Goal: Task Accomplishment & Management: Manage account settings

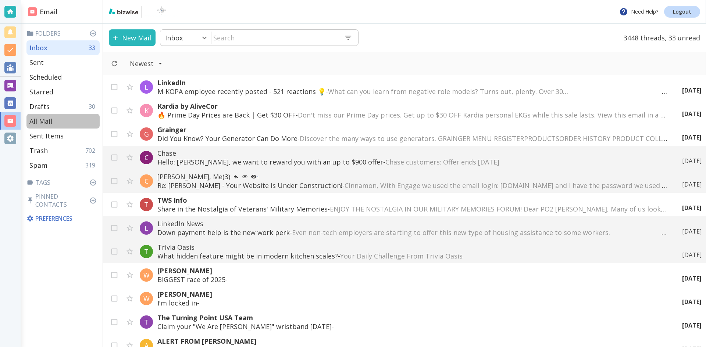
click at [41, 121] on p "All Mail" at bounding box center [40, 121] width 23 height 9
type input "5"
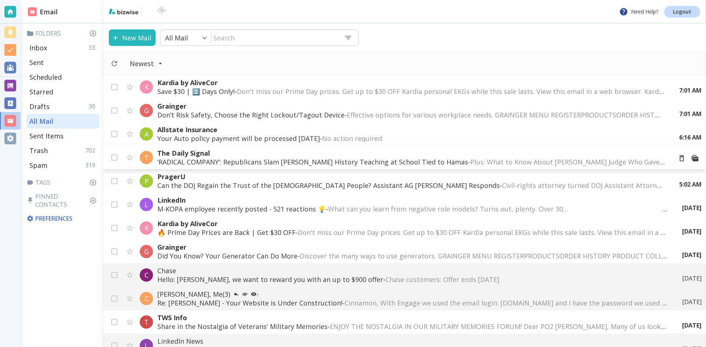
click at [289, 160] on p "‘RADICAL COMPANY’: Republicans Slam [PERSON_NAME] History Teaching at School Ti…" at bounding box center [411, 162] width 509 height 9
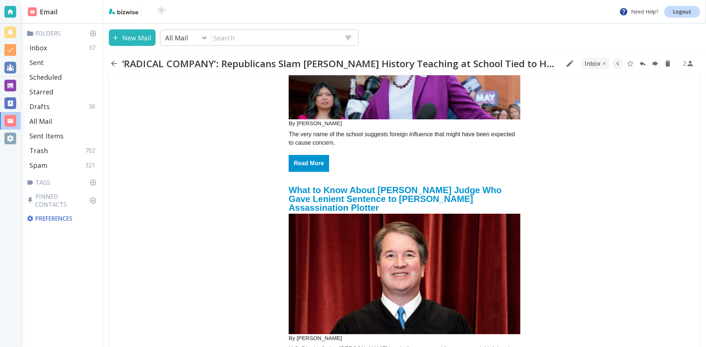
scroll to position [294, 0]
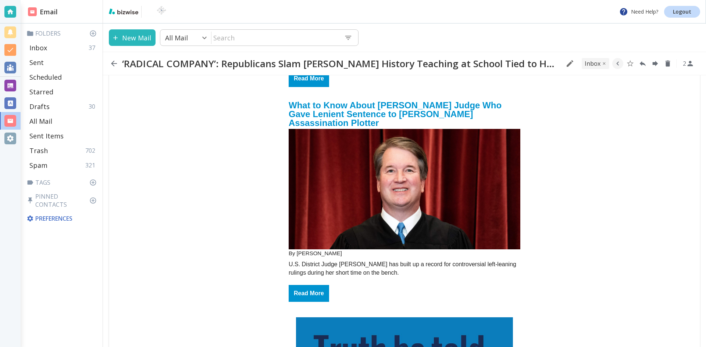
click at [403, 101] on h2 "What to Know About [PERSON_NAME] Judge Who Gave Lenient Sentence to [PERSON_NAM…" at bounding box center [405, 113] width 232 height 31
click at [112, 63] on icon "button" at bounding box center [114, 64] width 6 height 6
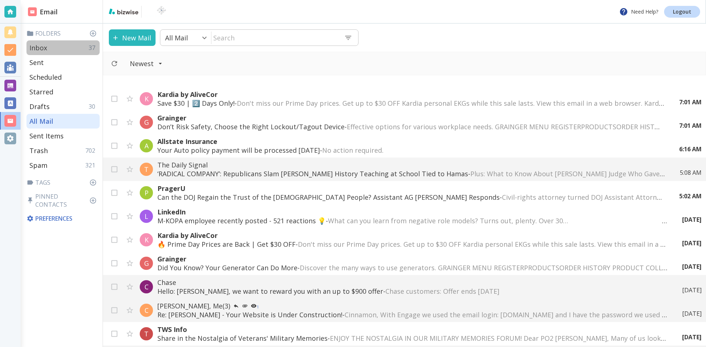
click at [42, 47] on p "Inbox" at bounding box center [38, 47] width 18 height 9
type input "0"
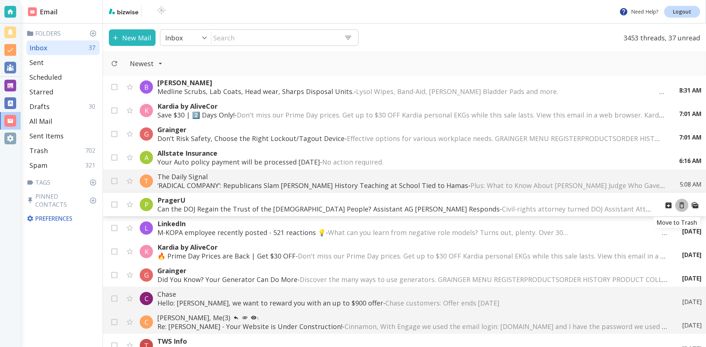
click at [678, 205] on icon "Move to Trash" at bounding box center [682, 206] width 8 height 8
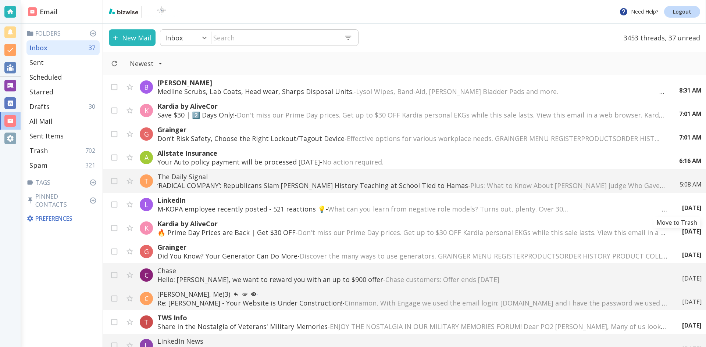
click at [0, 0] on icon "Move to Trash" at bounding box center [0, 0] width 0 height 0
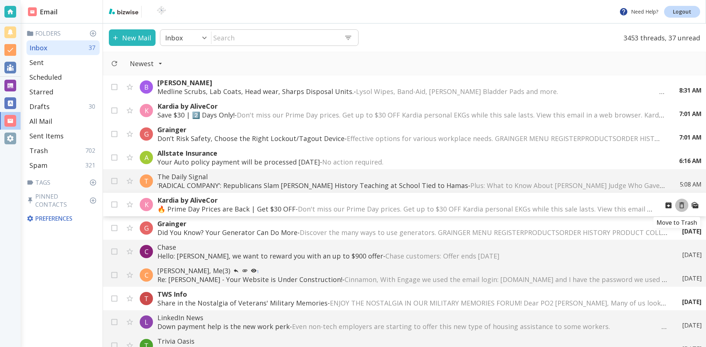
click at [678, 206] on icon "Move to Trash" at bounding box center [682, 206] width 8 height 8
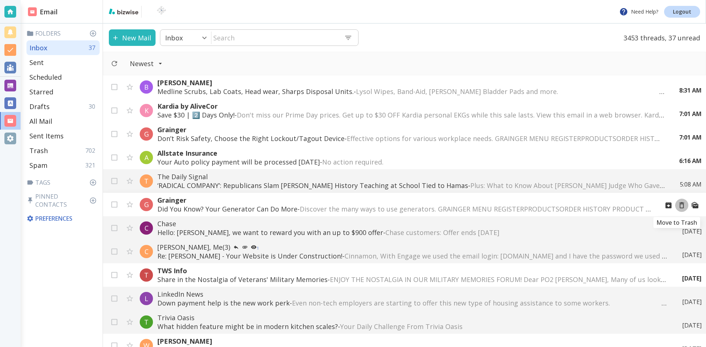
click at [678, 205] on icon "Move to Trash" at bounding box center [682, 206] width 8 height 8
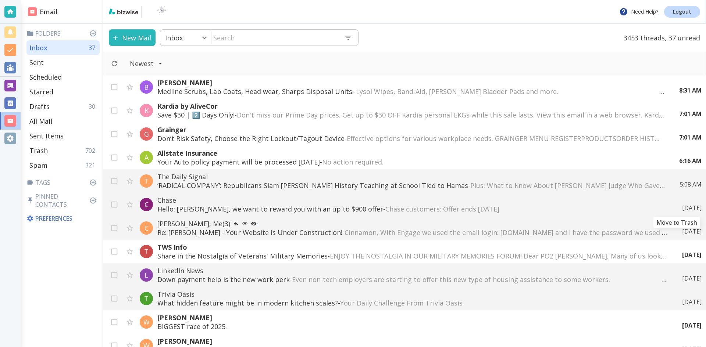
click at [0, 0] on icon "Move to Trash" at bounding box center [0, 0] width 0 height 0
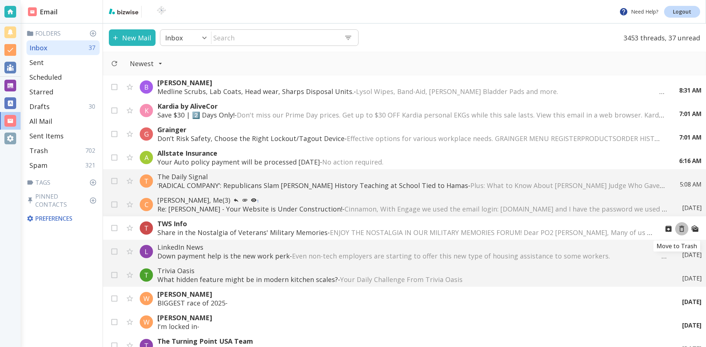
click at [678, 229] on icon "Move to Trash" at bounding box center [682, 229] width 8 height 8
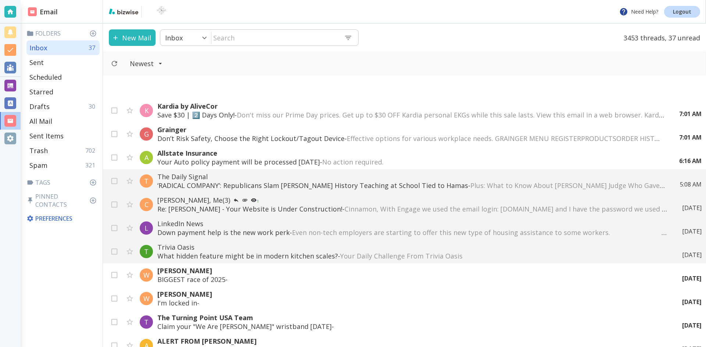
scroll to position [74, 0]
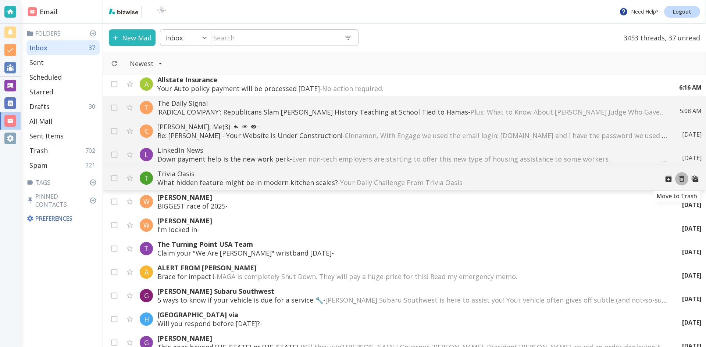
click at [678, 178] on icon "Move to Trash" at bounding box center [682, 179] width 8 height 8
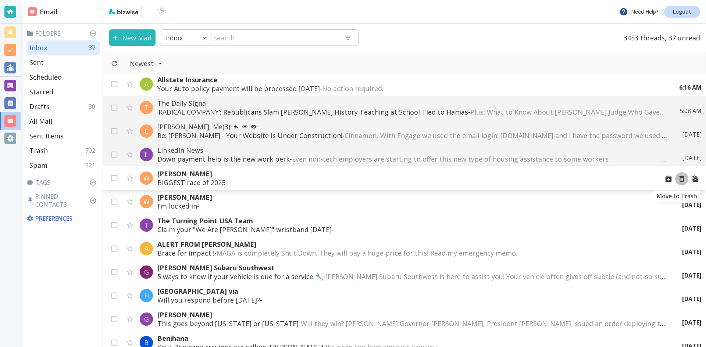
click at [678, 179] on icon "Move to Trash" at bounding box center [682, 179] width 8 height 8
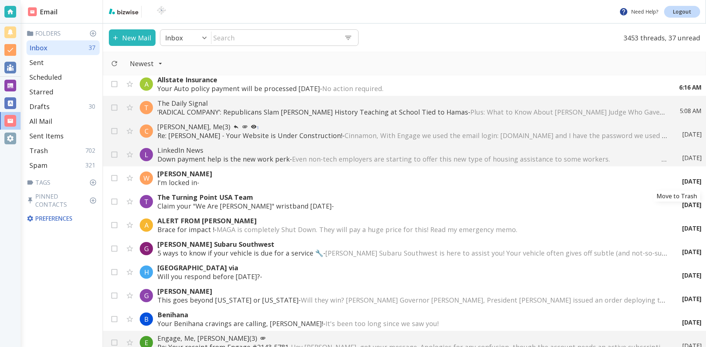
click at [0, 0] on icon "Move to Trash" at bounding box center [0, 0] width 0 height 0
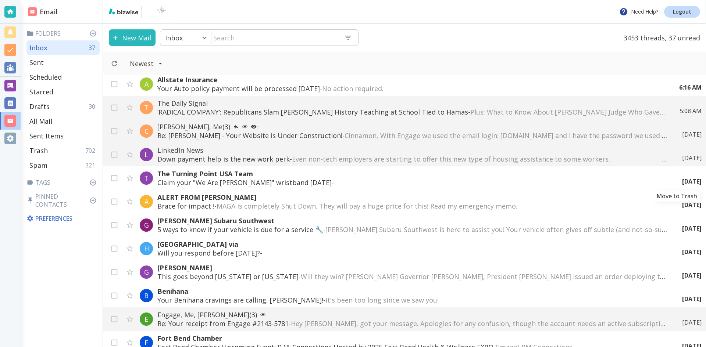
click at [0, 0] on icon "Move to Trash" at bounding box center [0, 0] width 0 height 0
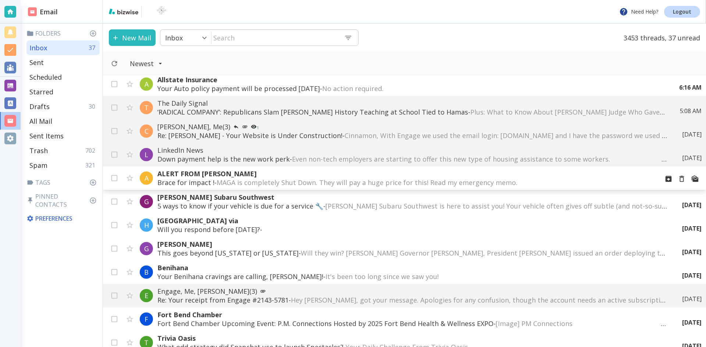
click at [359, 180] on span "MAGA is completely Shut Down. They will pay a huge price for this! Read my emer…" at bounding box center [418, 182] width 402 height 9
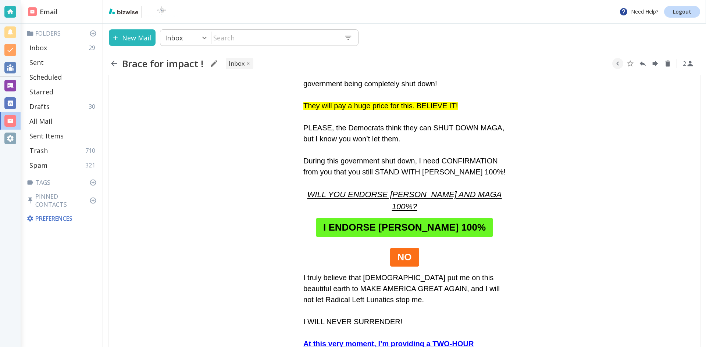
scroll to position [221, 0]
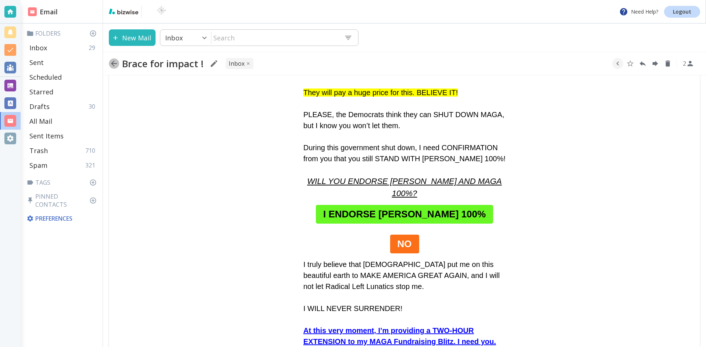
click at [113, 62] on icon "button" at bounding box center [114, 64] width 6 height 6
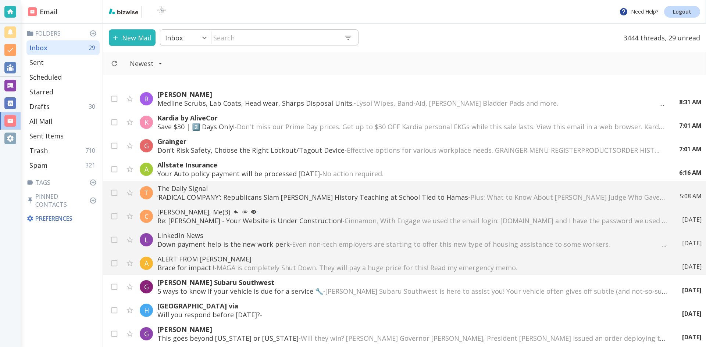
scroll to position [74, 0]
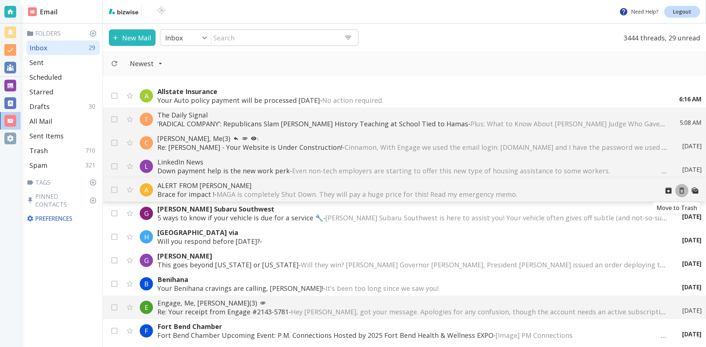
click at [678, 190] on icon "Move to Trash" at bounding box center [682, 191] width 8 height 8
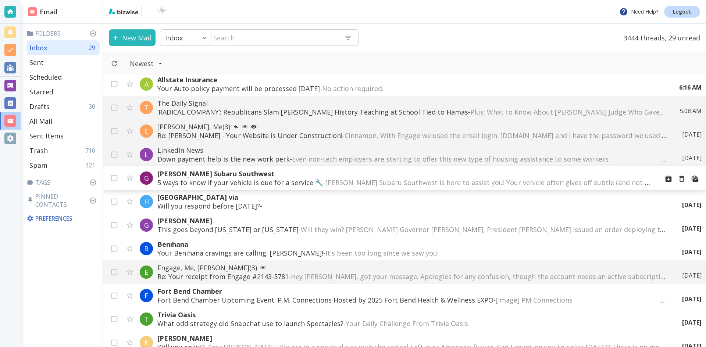
click at [334, 180] on span "[PERSON_NAME] Subaru Southwest is here to assist you! Your vehicle often gives …" at bounding box center [657, 182] width 665 height 9
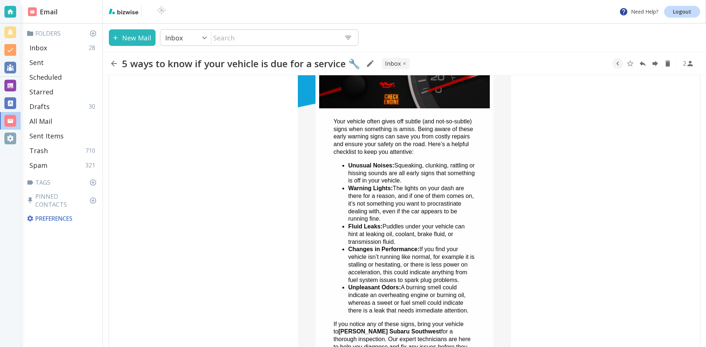
scroll to position [184, 0]
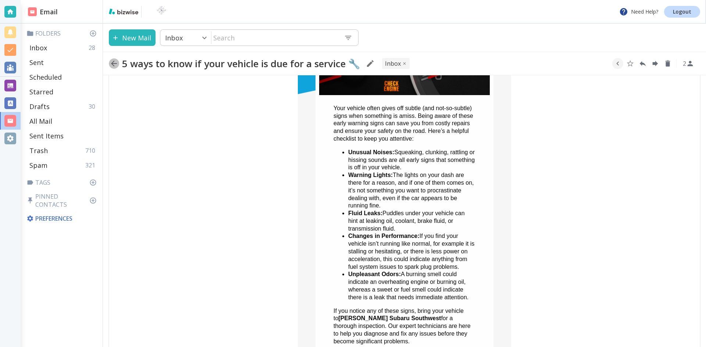
click at [113, 62] on icon "button" at bounding box center [114, 64] width 6 height 6
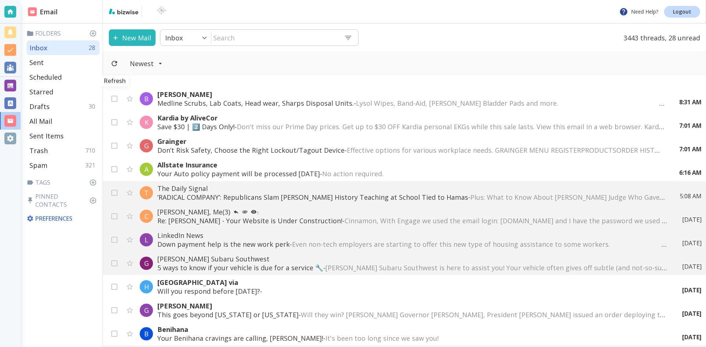
scroll to position [74, 0]
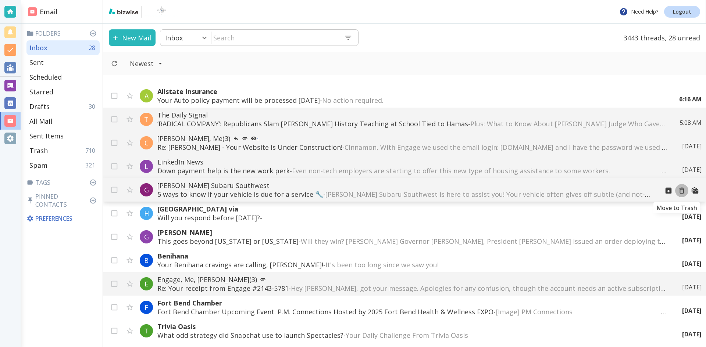
click at [678, 190] on icon "Move to Trash" at bounding box center [682, 191] width 8 height 8
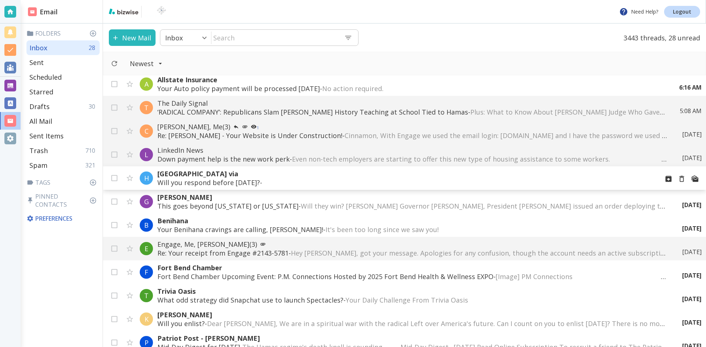
click at [214, 172] on p "[GEOGRAPHIC_DATA] via" at bounding box center [405, 174] width 496 height 9
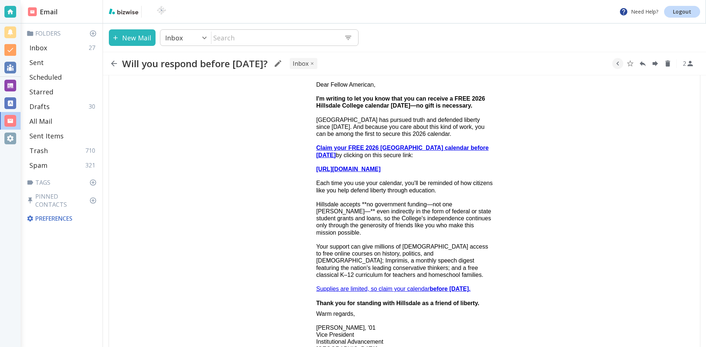
scroll to position [102, 0]
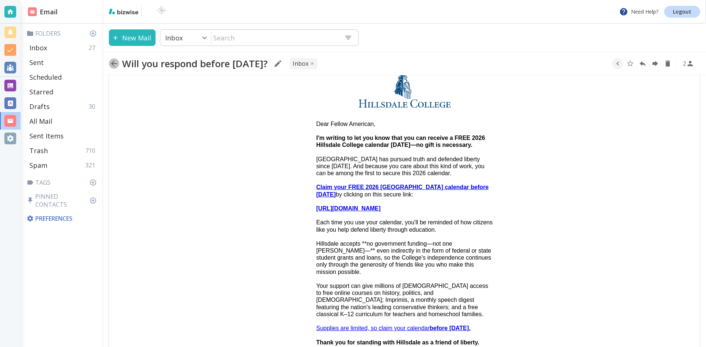
click at [113, 63] on icon "button" at bounding box center [114, 64] width 6 height 6
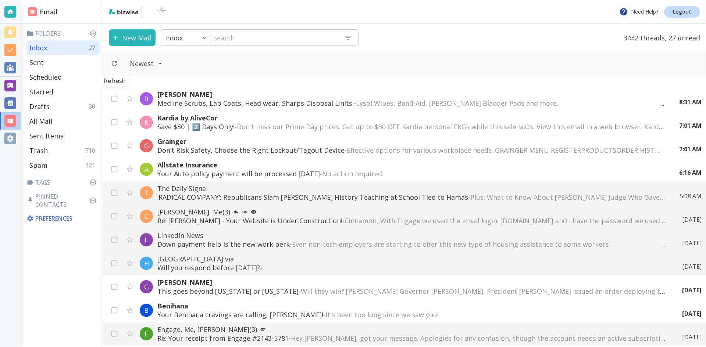
scroll to position [74, 0]
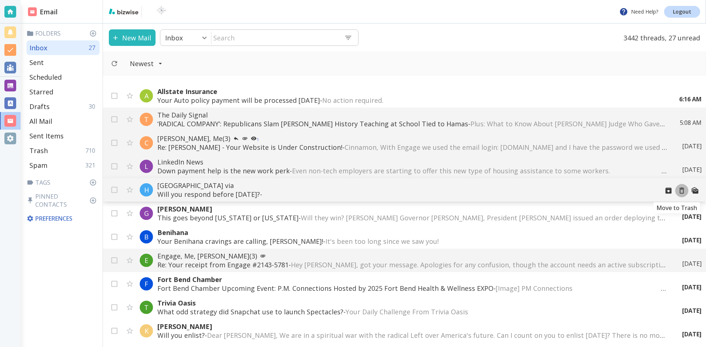
click at [678, 191] on icon "Move to Trash" at bounding box center [682, 191] width 8 height 8
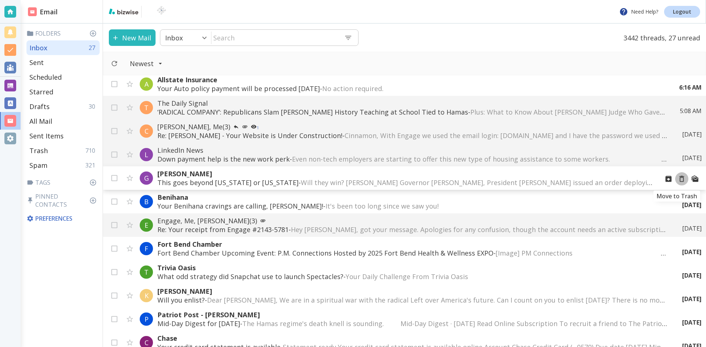
click at [678, 179] on icon "Move to Trash" at bounding box center [682, 179] width 8 height 8
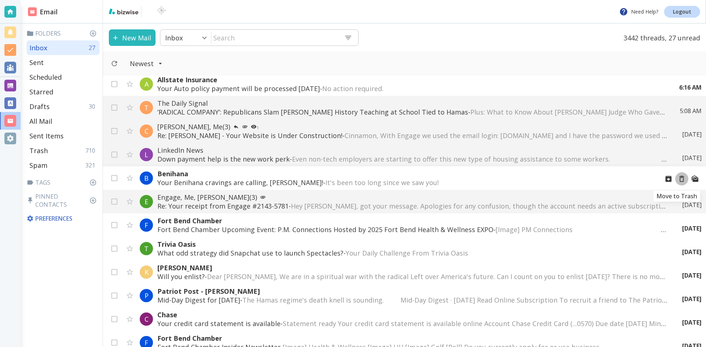
click at [678, 180] on icon "Move to Trash" at bounding box center [682, 179] width 8 height 8
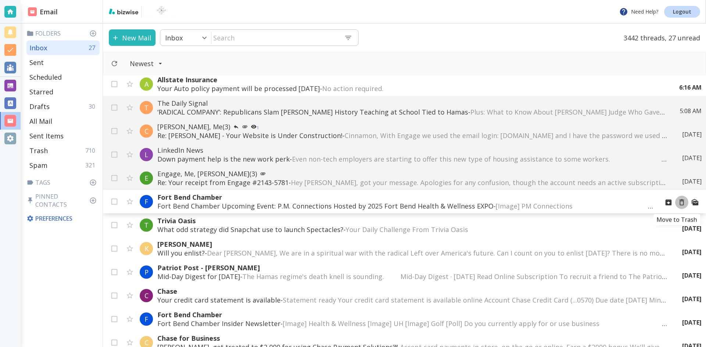
click at [678, 203] on icon "Move to Trash" at bounding box center [682, 203] width 8 height 8
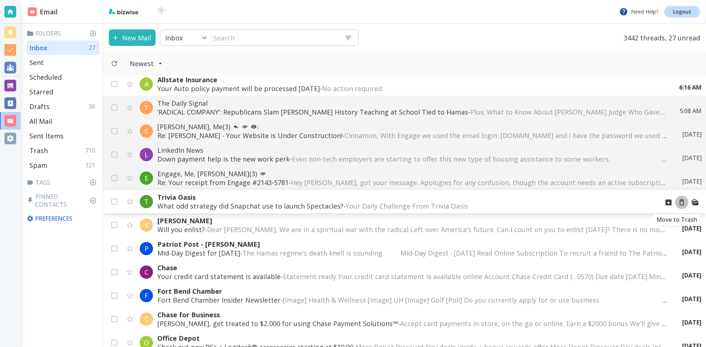
click at [678, 203] on icon "Move to Trash" at bounding box center [682, 203] width 8 height 8
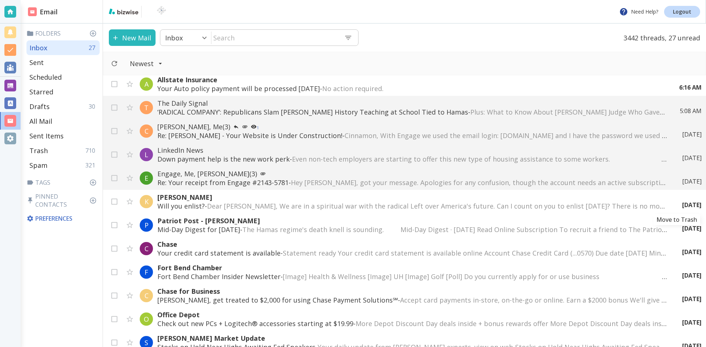
click at [0, 0] on icon "Move to Trash" at bounding box center [0, 0] width 0 height 0
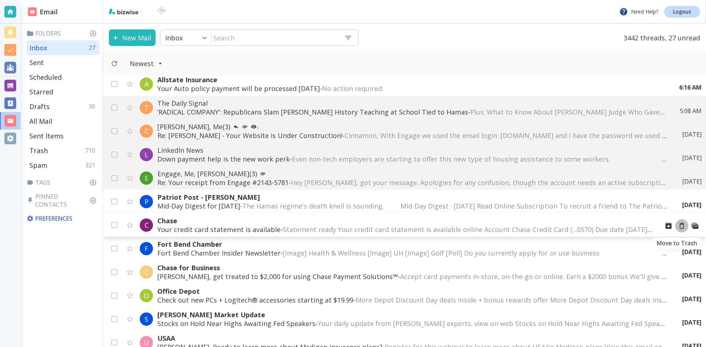
click at [678, 227] on icon "Move to Trash" at bounding box center [682, 226] width 8 height 8
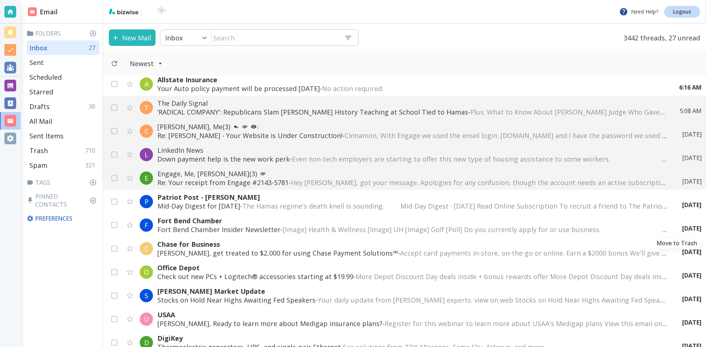
click at [0, 0] on icon "Move to Trash" at bounding box center [0, 0] width 0 height 0
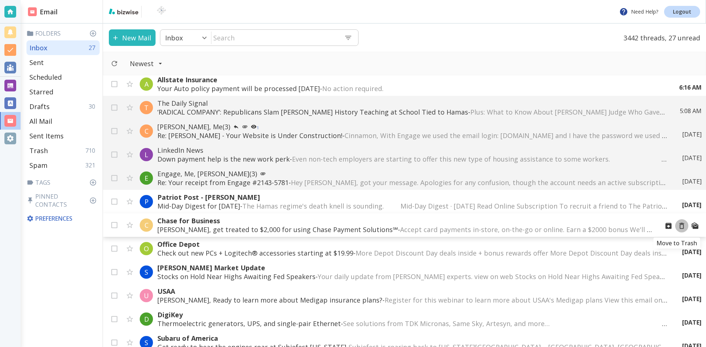
click at [678, 226] on icon "Move to Trash" at bounding box center [682, 226] width 8 height 8
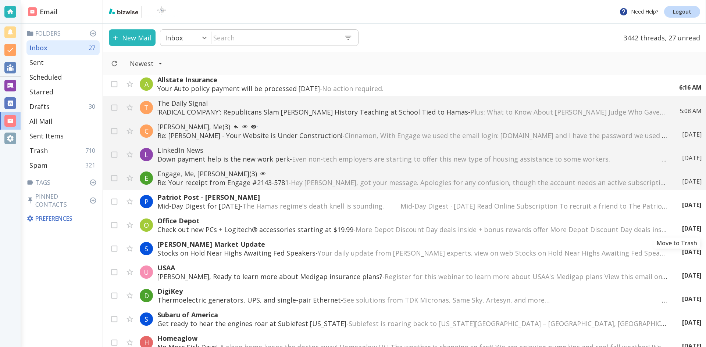
click at [0, 0] on icon "Move to Trash" at bounding box center [0, 0] width 0 height 0
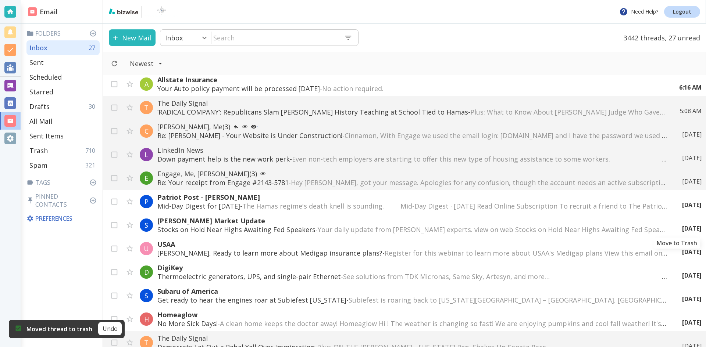
click at [0, 0] on icon "Move to Trash" at bounding box center [0, 0] width 0 height 0
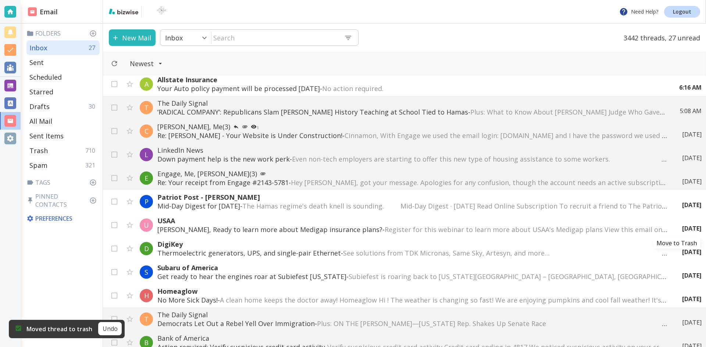
click at [0, 0] on icon "Move to Trash" at bounding box center [0, 0] width 0 height 0
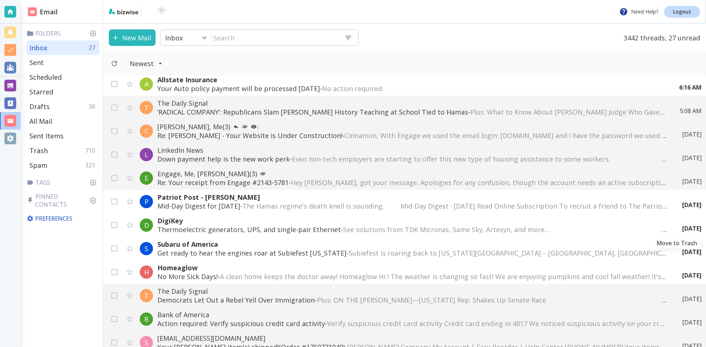
click at [0, 0] on icon "Move to Trash" at bounding box center [0, 0] width 0 height 0
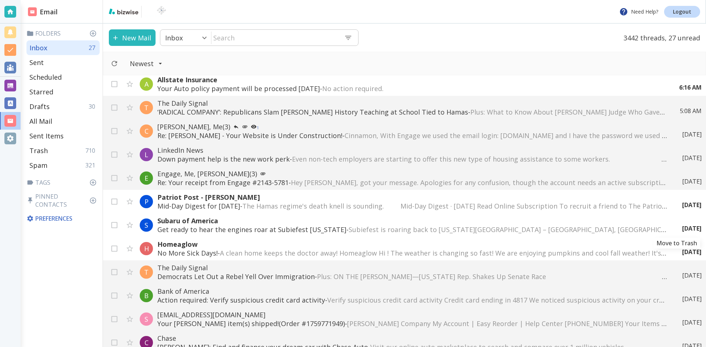
click at [0, 0] on icon "Move to Trash" at bounding box center [0, 0] width 0 height 0
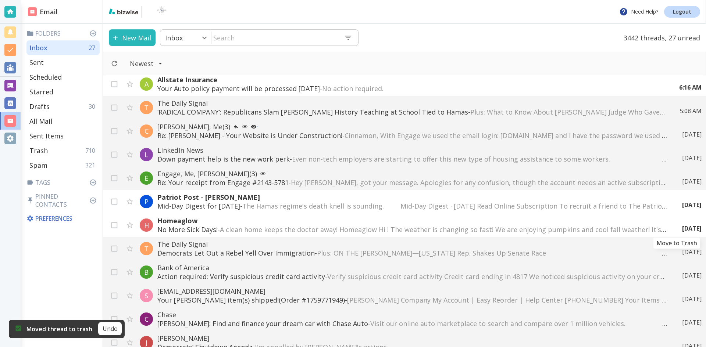
click at [0, 0] on icon "Move to Trash" at bounding box center [0, 0] width 0 height 0
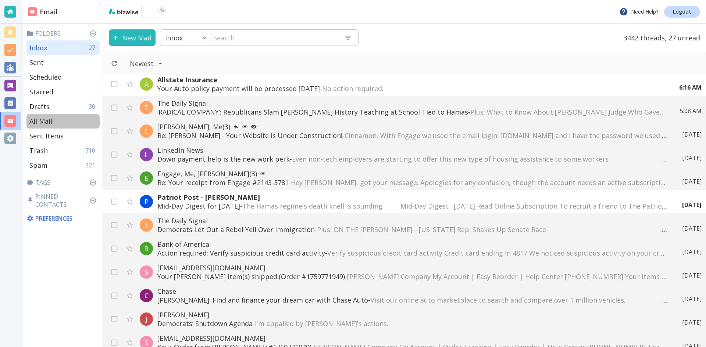
click at [45, 120] on p "All Mail" at bounding box center [40, 121] width 23 height 9
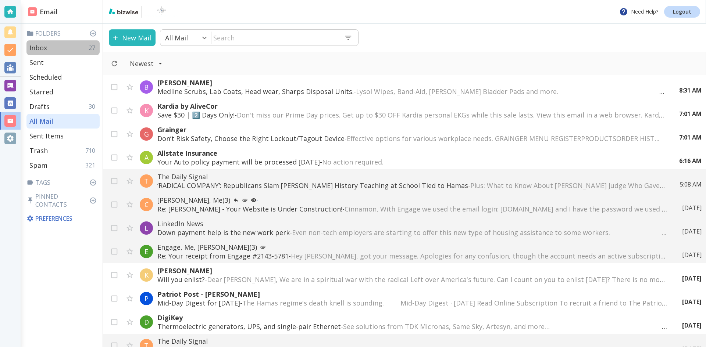
click at [45, 46] on p "Inbox" at bounding box center [38, 47] width 18 height 9
type input "0"
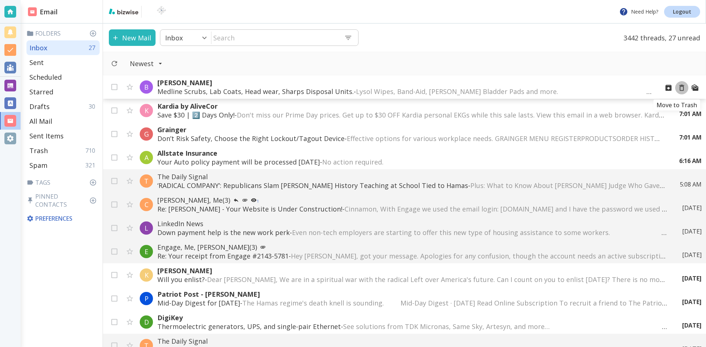
click at [678, 87] on icon "Move to Trash" at bounding box center [682, 88] width 8 height 8
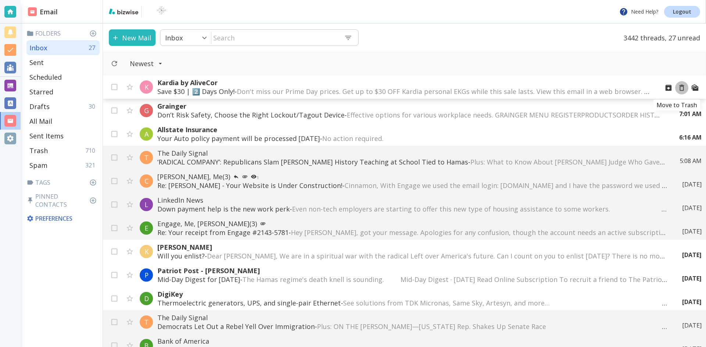
click at [678, 88] on icon "Move to Trash" at bounding box center [682, 88] width 8 height 8
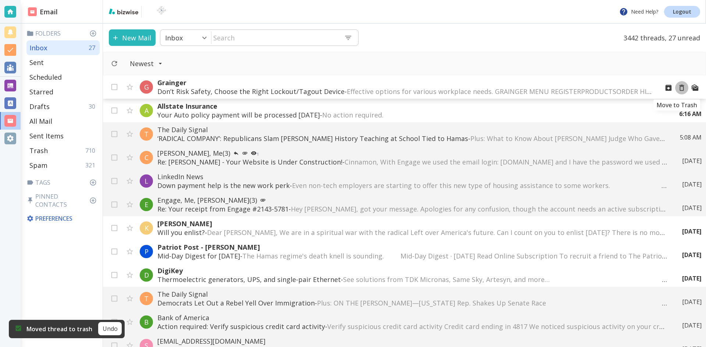
click at [678, 88] on icon "Move to Trash" at bounding box center [682, 88] width 8 height 8
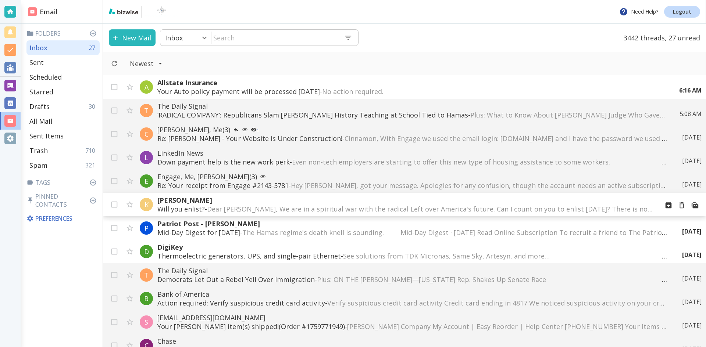
click at [303, 208] on span "Dear [PERSON_NAME], We are in a spiritual war with the radical Left over Americ…" at bounding box center [530, 209] width 646 height 9
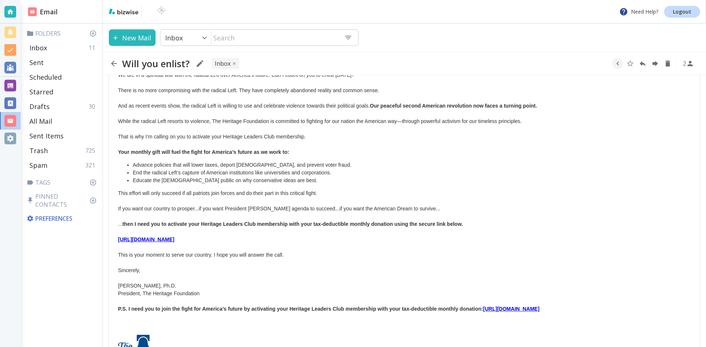
scroll to position [74, 0]
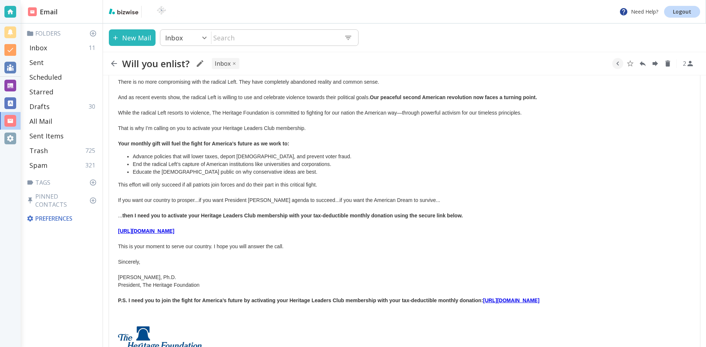
click at [113, 61] on icon "button" at bounding box center [114, 63] width 9 height 9
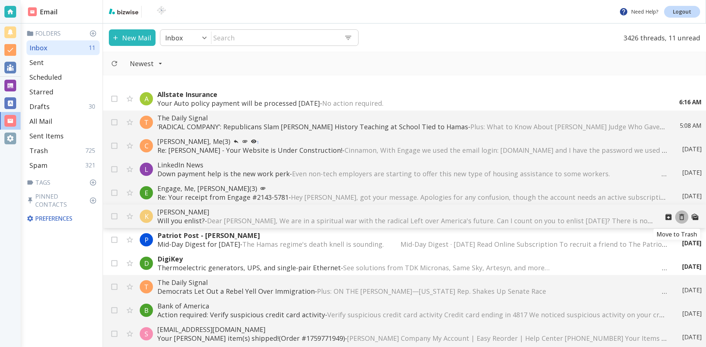
click at [678, 216] on icon "Move to Trash" at bounding box center [682, 217] width 8 height 8
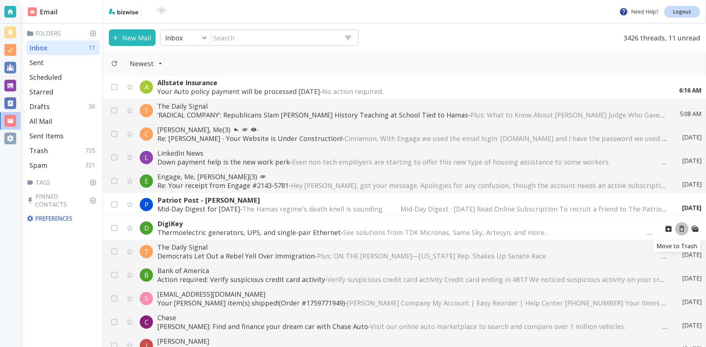
click at [678, 228] on icon "Move to Trash" at bounding box center [682, 229] width 8 height 8
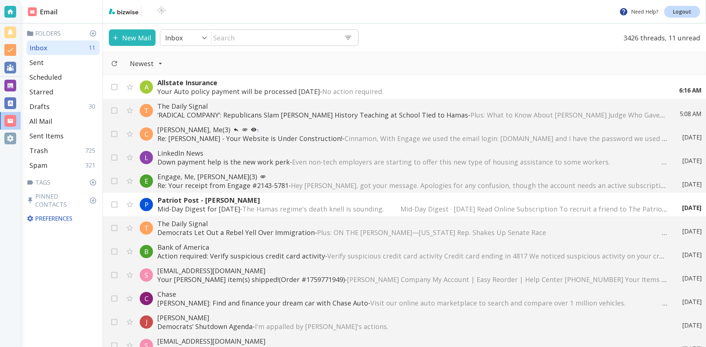
click at [391, 207] on span "The Hamas regime's death knell is sounding. ͏ ͏ ͏ ͏ ͏ ͏ ͏ ͏ Mid-Day Digest · [D…" at bounding box center [521, 209] width 558 height 9
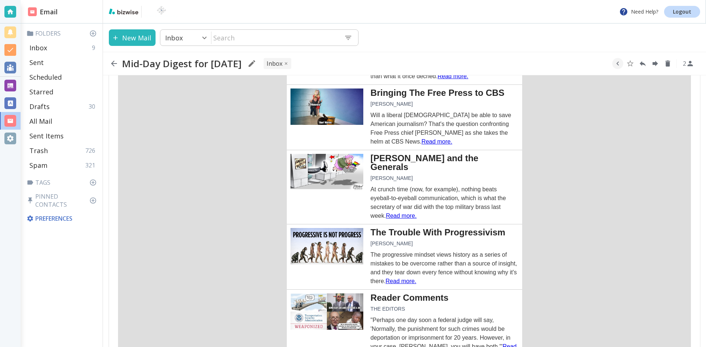
scroll to position [478, 0]
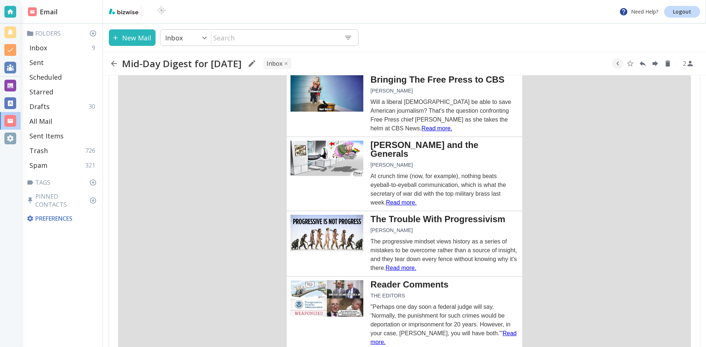
click at [342, 142] on img at bounding box center [326, 159] width 73 height 36
click at [114, 62] on icon "button" at bounding box center [114, 64] width 6 height 6
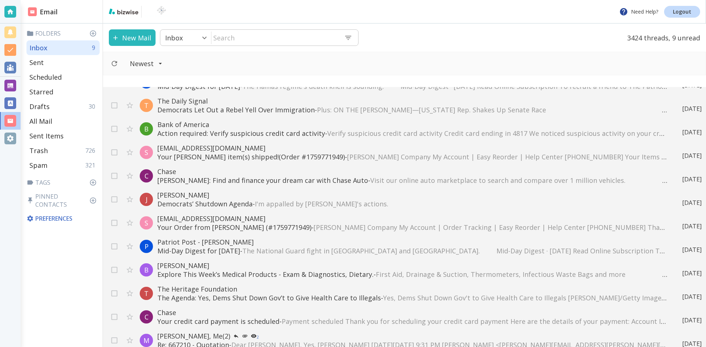
scroll to position [147, 0]
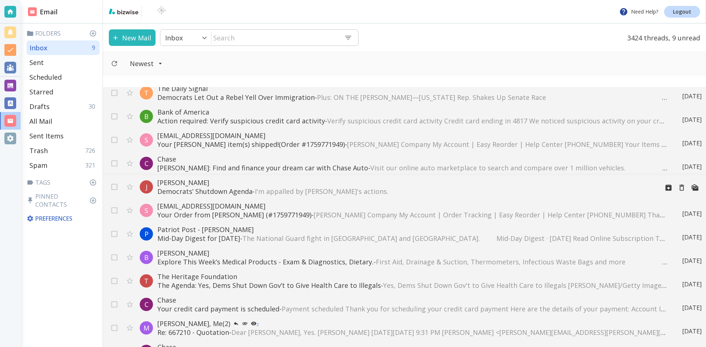
click at [242, 190] on p "Democrats’ Shutdown Agenda - I'm appalled by [PERSON_NAME]'s actions. ‌ ‌ ‌ ‌ ‌…" at bounding box center [405, 191] width 496 height 9
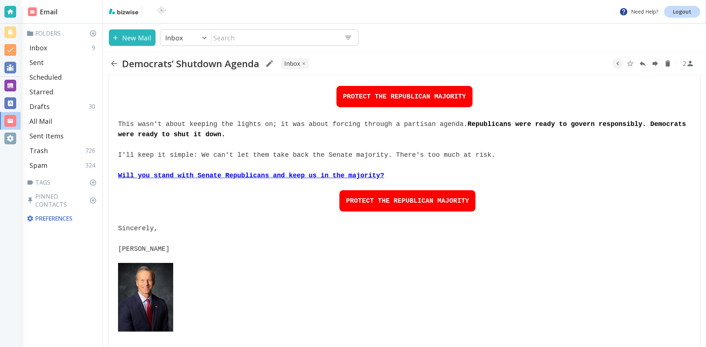
scroll to position [184, 0]
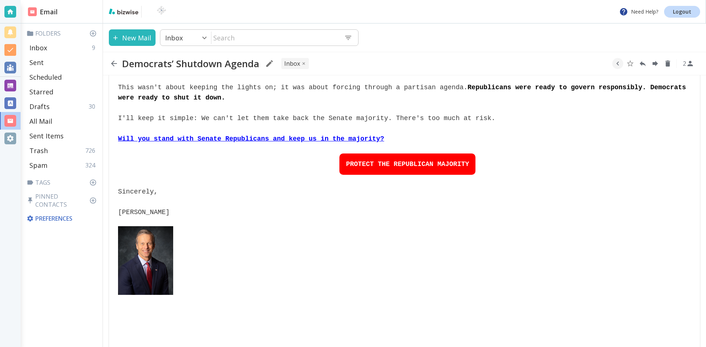
click at [114, 64] on icon "button" at bounding box center [114, 63] width 9 height 9
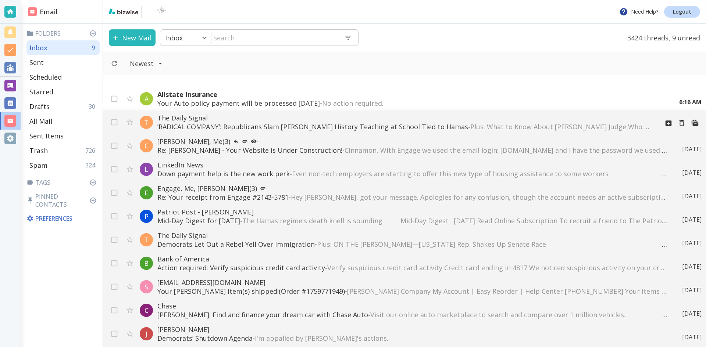
click at [302, 125] on p "‘RADICAL COMPANY’: Republicans Slam [PERSON_NAME] History Teaching at School Ti…" at bounding box center [405, 126] width 496 height 9
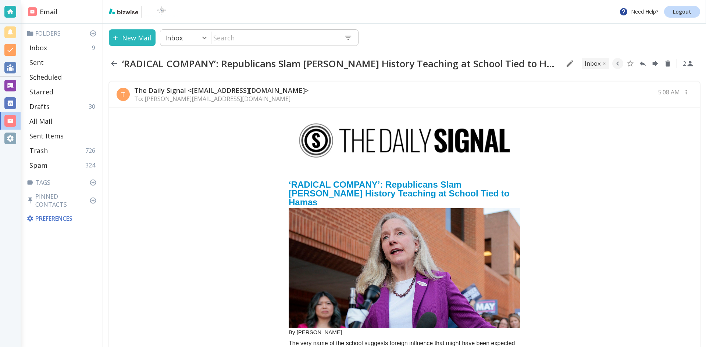
click at [385, 227] on img "email_name" at bounding box center [405, 268] width 232 height 121
